Goal: Information Seeking & Learning: Understand process/instructions

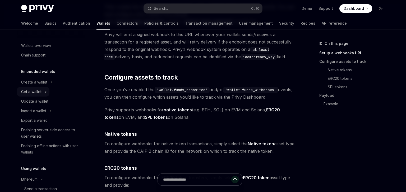
click at [36, 94] on div "Get a wallet" at bounding box center [31, 91] width 20 height 6
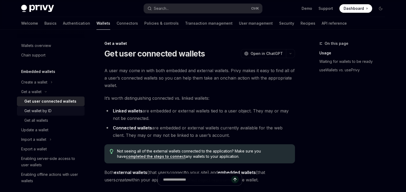
click at [49, 111] on div "Get wallet by ID" at bounding box center [37, 110] width 27 height 6
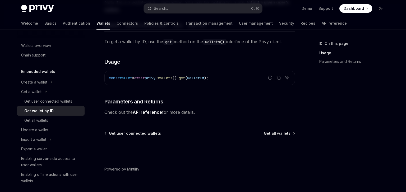
scroll to position [90, 0]
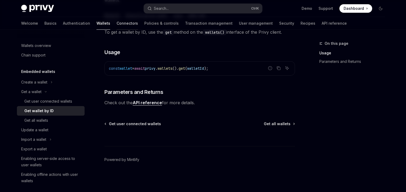
click at [117, 21] on link "Connectors" at bounding box center [127, 23] width 21 height 13
type textarea "*"
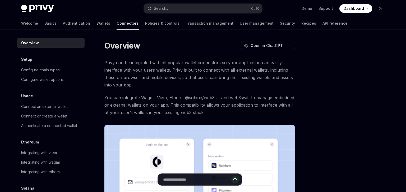
click at [143, 64] on span "Privy can be integrated with all popular wallet connectors so your application …" at bounding box center [199, 74] width 191 height 30
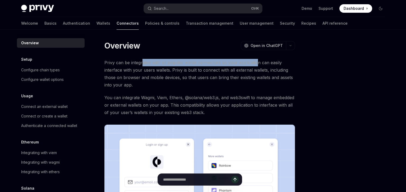
drag, startPoint x: 143, startPoint y: 64, endPoint x: 256, endPoint y: 63, distance: 112.2
click at [256, 63] on span "Privy can be integrated with all popular wallet connectors so your application …" at bounding box center [199, 74] width 191 height 30
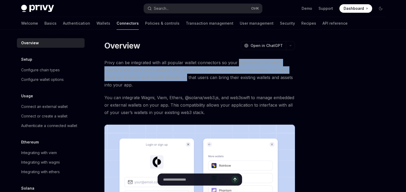
drag, startPoint x: 256, startPoint y: 63, endPoint x: 184, endPoint y: 75, distance: 72.1
click at [184, 75] on span "Privy can be integrated with all popular wallet connectors so your application …" at bounding box center [199, 74] width 191 height 30
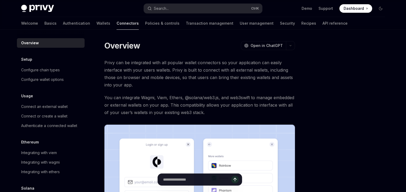
click at [184, 75] on span "Privy can be integrated with all popular wallet connectors so your application …" at bounding box center [199, 74] width 191 height 30
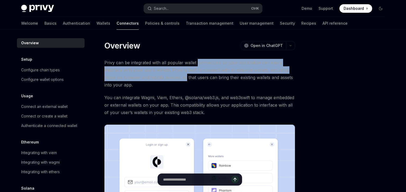
drag, startPoint x: 184, startPoint y: 75, endPoint x: 197, endPoint y: 65, distance: 16.1
click at [197, 65] on span "Privy can be integrated with all popular wallet connectors so your application …" at bounding box center [199, 74] width 191 height 30
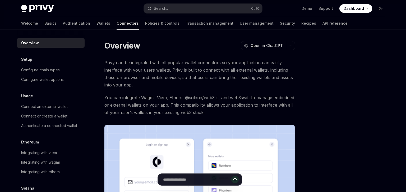
click at [197, 65] on span "Privy can be integrated with all popular wallet connectors so your application …" at bounding box center [199, 74] width 191 height 30
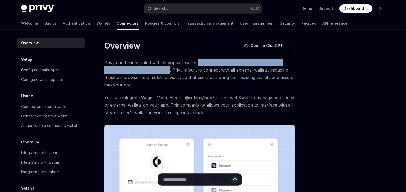
drag, startPoint x: 197, startPoint y: 65, endPoint x: 154, endPoint y: 69, distance: 43.2
click at [154, 69] on span "Privy can be integrated with all popular wallet connectors so your application …" at bounding box center [199, 74] width 191 height 30
drag, startPoint x: 154, startPoint y: 69, endPoint x: 204, endPoint y: 60, distance: 50.2
click at [204, 60] on span "Privy can be integrated with all popular wallet connectors so your application …" at bounding box center [199, 74] width 191 height 30
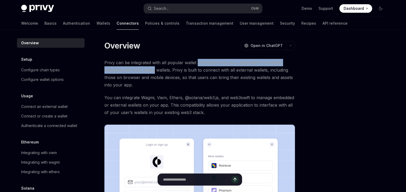
click at [204, 60] on span "Privy can be integrated with all popular wallet connectors so your application …" at bounding box center [199, 74] width 191 height 30
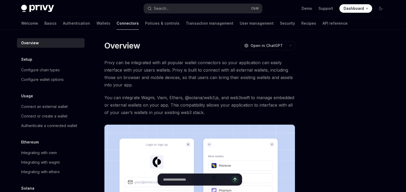
click at [204, 60] on span "Privy can be integrated with all popular wallet connectors so your application …" at bounding box center [199, 74] width 191 height 30
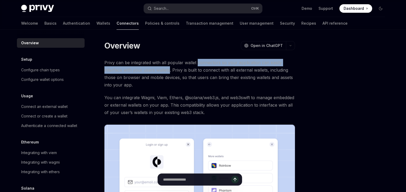
drag, startPoint x: 204, startPoint y: 60, endPoint x: 166, endPoint y: 69, distance: 39.2
click at [166, 69] on span "Privy can be integrated with all popular wallet connectors so your application …" at bounding box center [199, 74] width 191 height 30
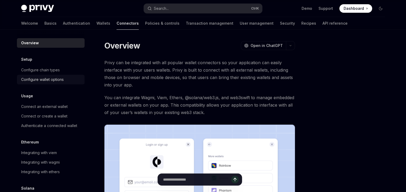
click at [45, 77] on div "Configure wallet options" at bounding box center [42, 79] width 43 height 6
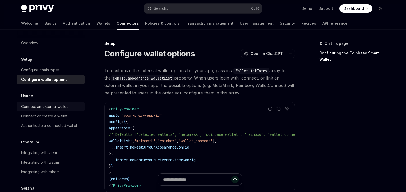
click at [46, 106] on div "Connect an external wallet" at bounding box center [44, 106] width 47 height 6
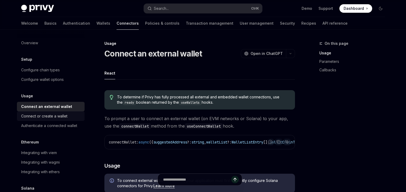
click at [30, 119] on div "Connect or create a wallet" at bounding box center [44, 116] width 46 height 6
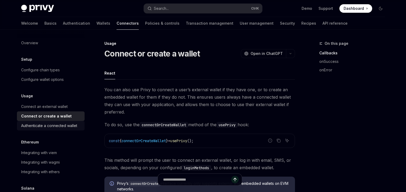
click at [30, 127] on div "Authenticate a connected wallet" at bounding box center [49, 125] width 56 height 6
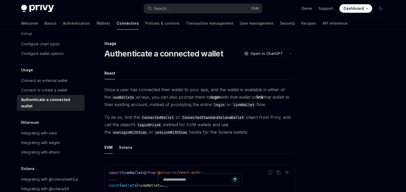
scroll to position [32, 0]
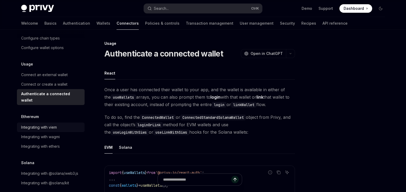
click at [33, 124] on div "Integrating with viem" at bounding box center [39, 127] width 36 height 6
type textarea "*"
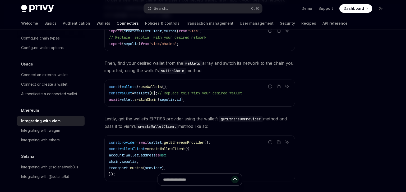
scroll to position [121, 0]
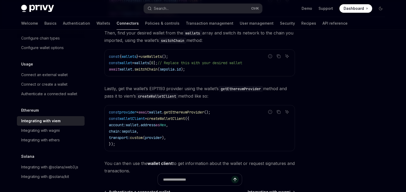
click at [130, 111] on span "provider" at bounding box center [128, 112] width 17 height 5
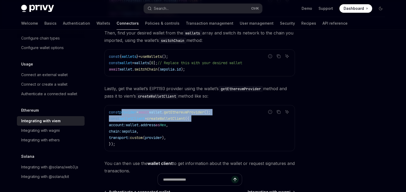
drag, startPoint x: 130, startPoint y: 111, endPoint x: 204, endPoint y: 116, distance: 74.0
click at [203, 116] on code "const provider = await wallet . getEthereumProvider (); const walletClient = cr…" at bounding box center [200, 128] width 182 height 38
click at [204, 116] on code "const provider = await wallet . getEthereumProvider (); const walletClient = cr…" at bounding box center [200, 128] width 182 height 38
